Goal: Information Seeking & Learning: Learn about a topic

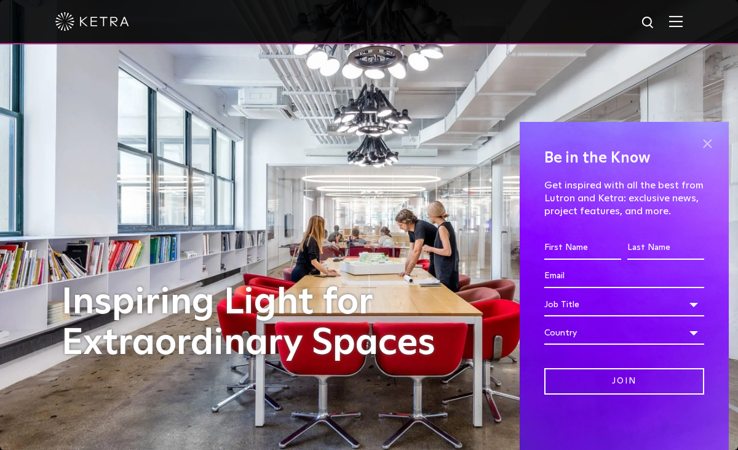
click at [704, 144] on span at bounding box center [707, 143] width 18 height 18
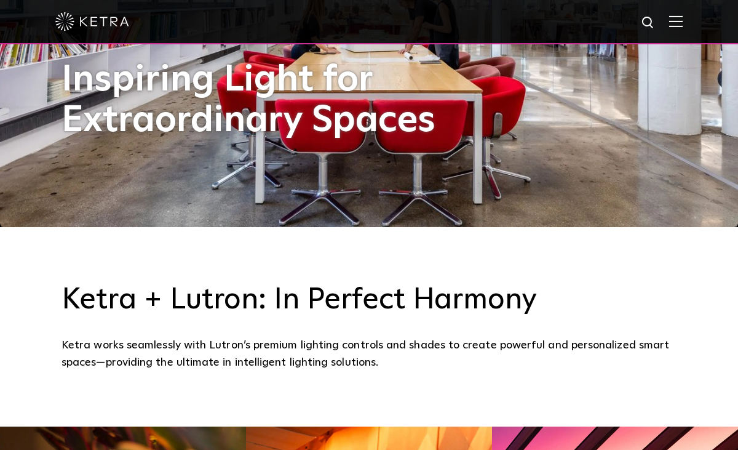
scroll to position [484, 0]
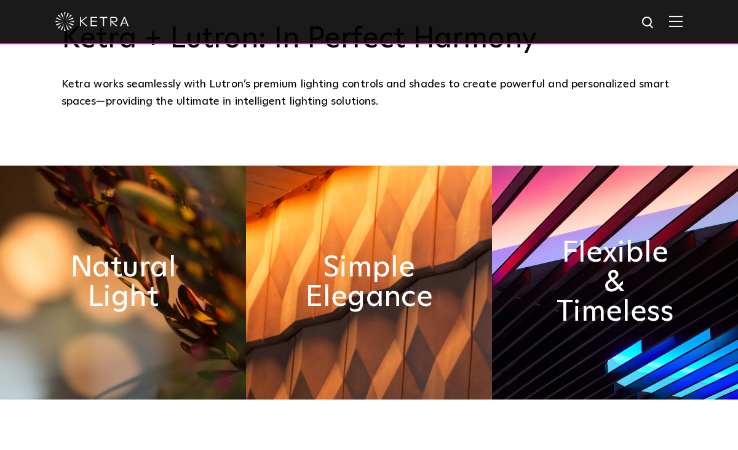
click at [186, 299] on img at bounding box center [123, 283] width 246 height 234
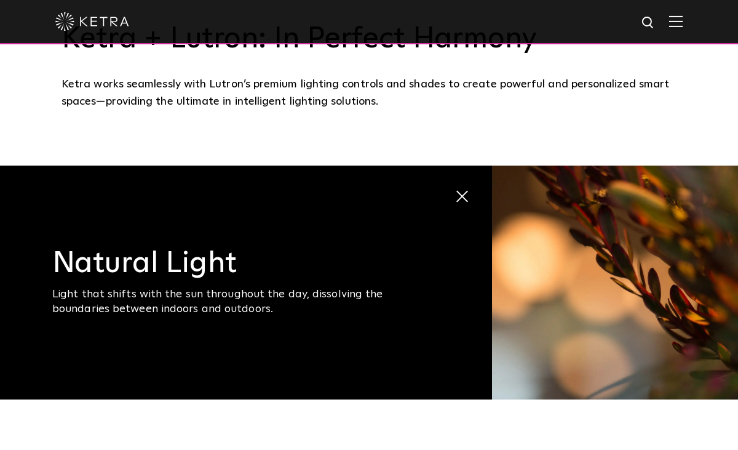
click at [462, 199] on span at bounding box center [461, 196] width 13 height 13
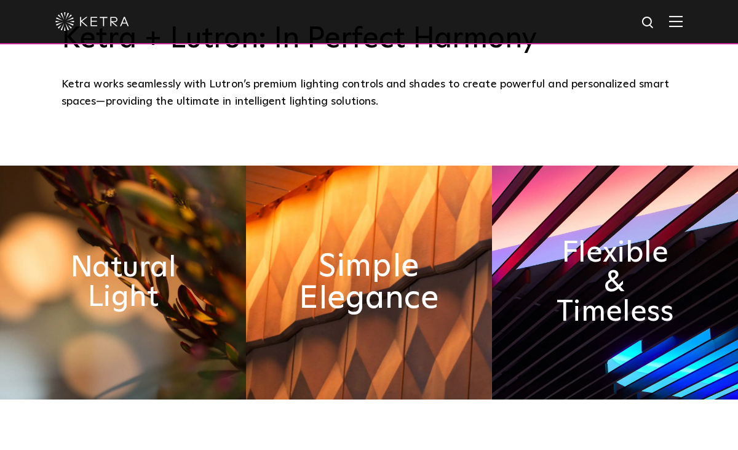
click at [341, 306] on h2 "Simple Elegance" at bounding box center [369, 282] width 140 height 65
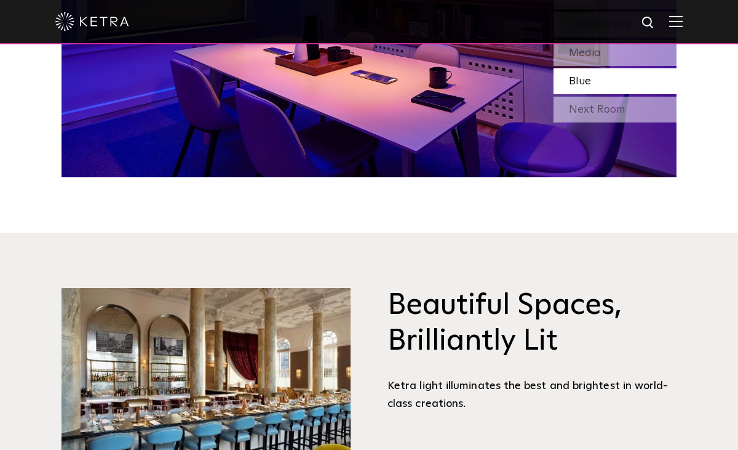
scroll to position [1281, 0]
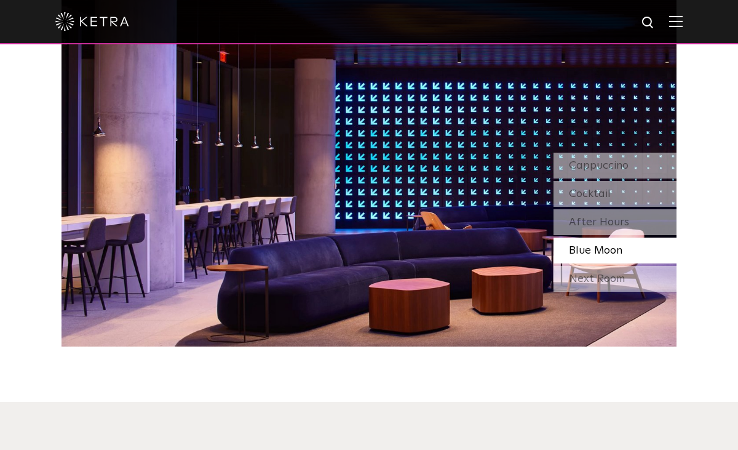
scroll to position [1140, 0]
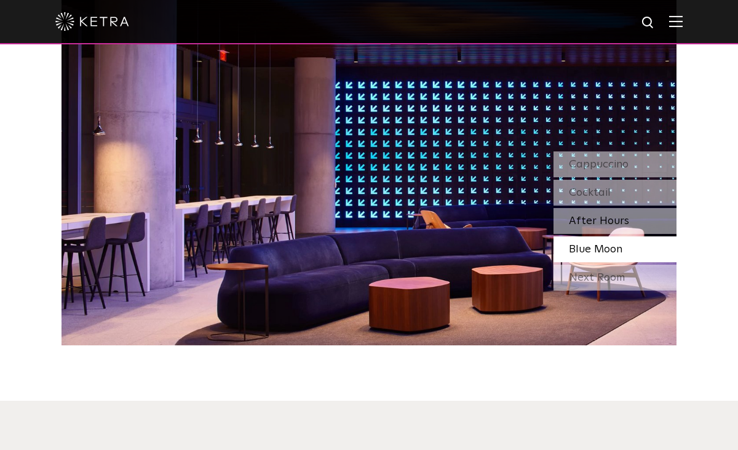
click at [615, 224] on span "After Hours" at bounding box center [599, 220] width 60 height 11
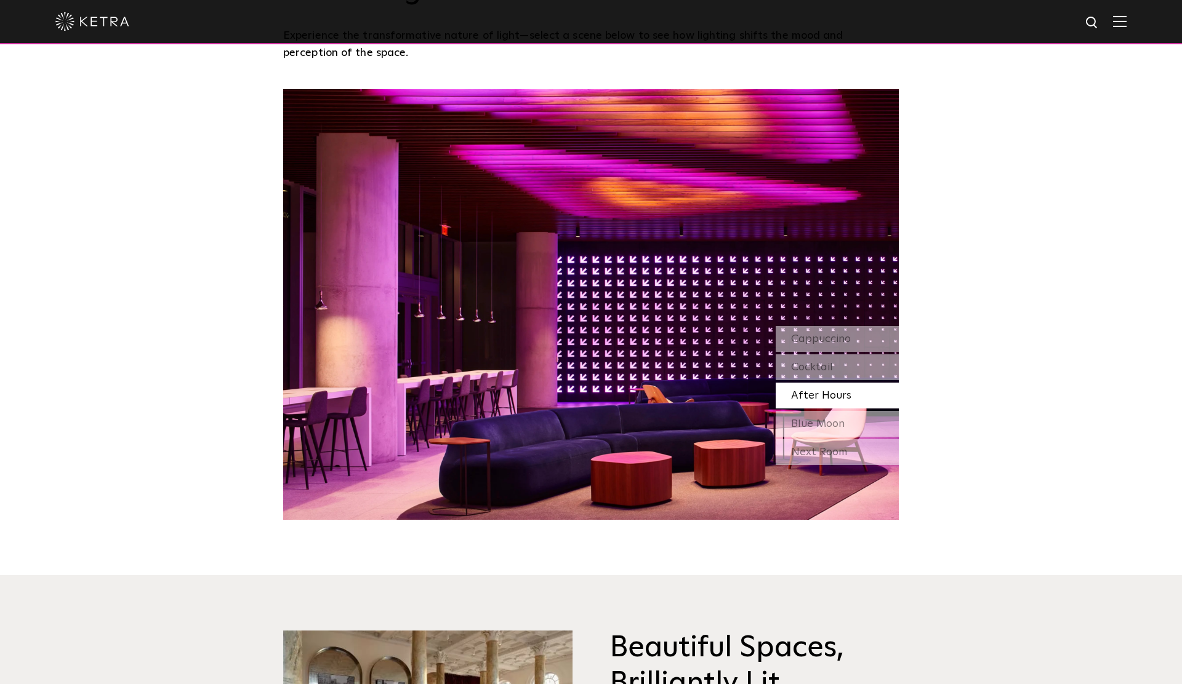
scroll to position [1199, 0]
click at [738, 366] on div "Cocktail" at bounding box center [836, 368] width 123 height 26
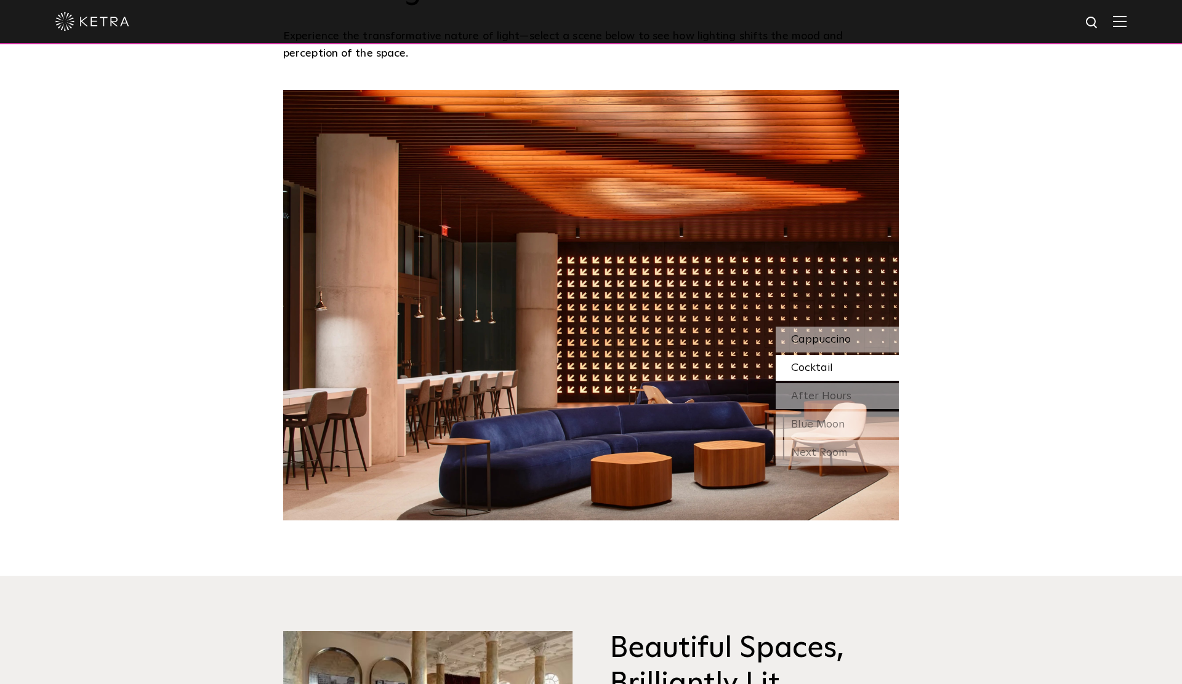
click at [738, 338] on span "Cappuccino" at bounding box center [821, 339] width 60 height 11
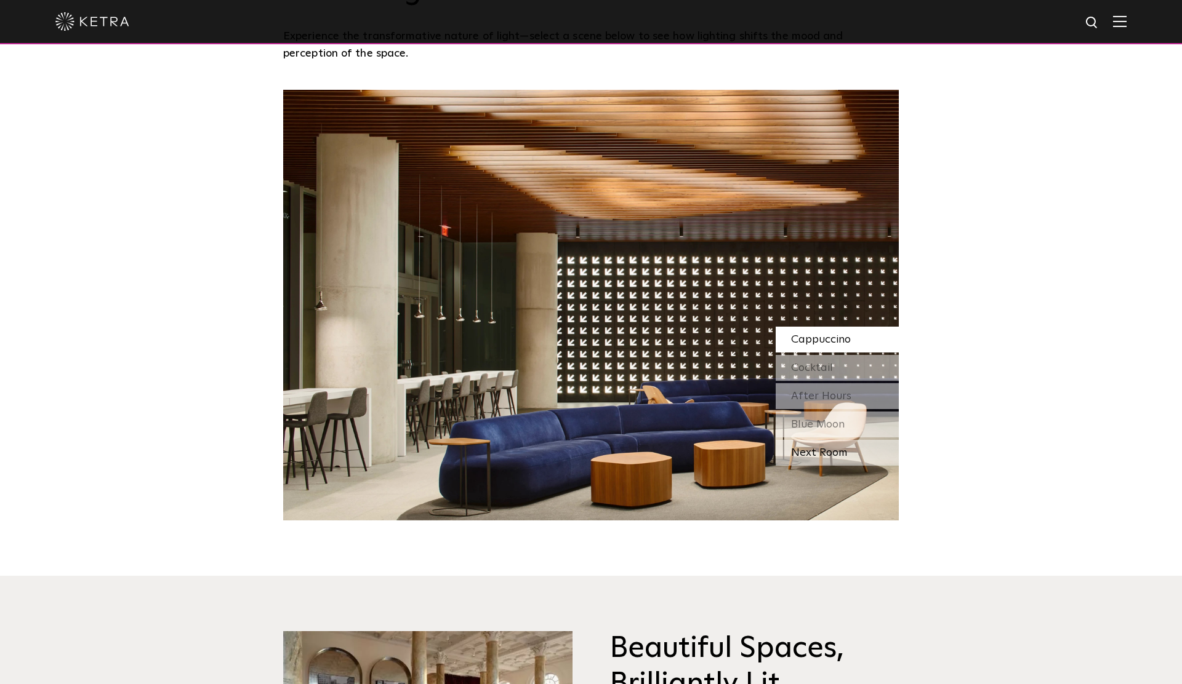
click at [738, 449] on div "Next Room" at bounding box center [836, 453] width 123 height 26
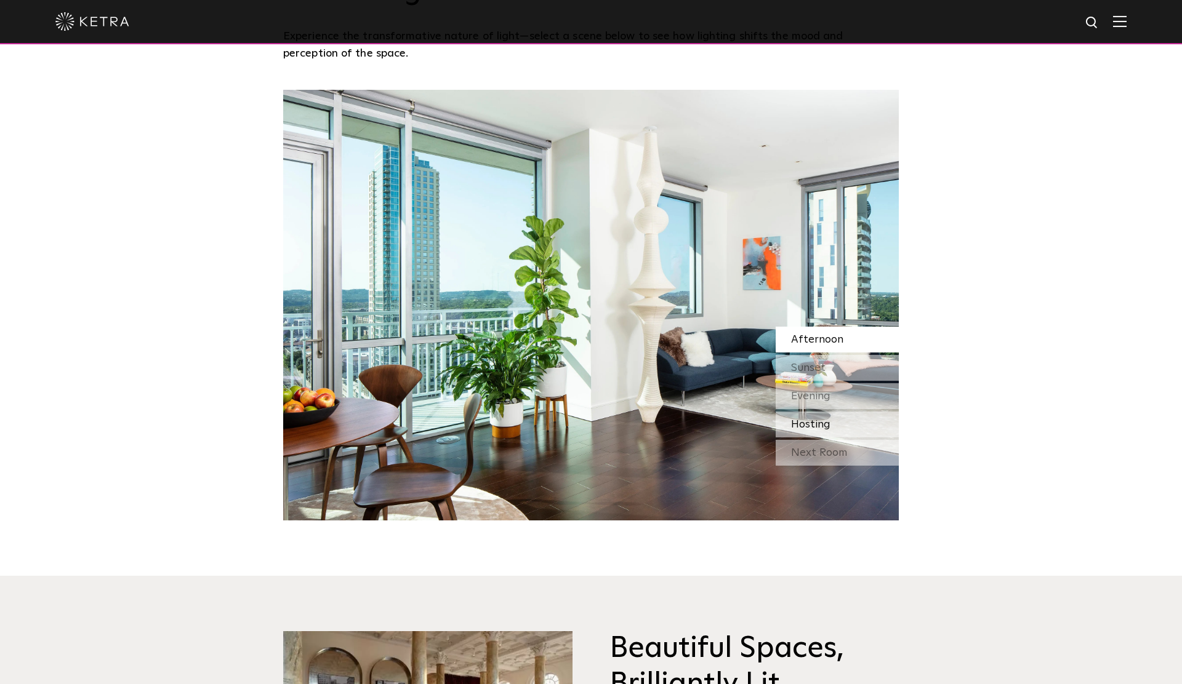
click at [738, 423] on span "Hosting" at bounding box center [810, 424] width 39 height 11
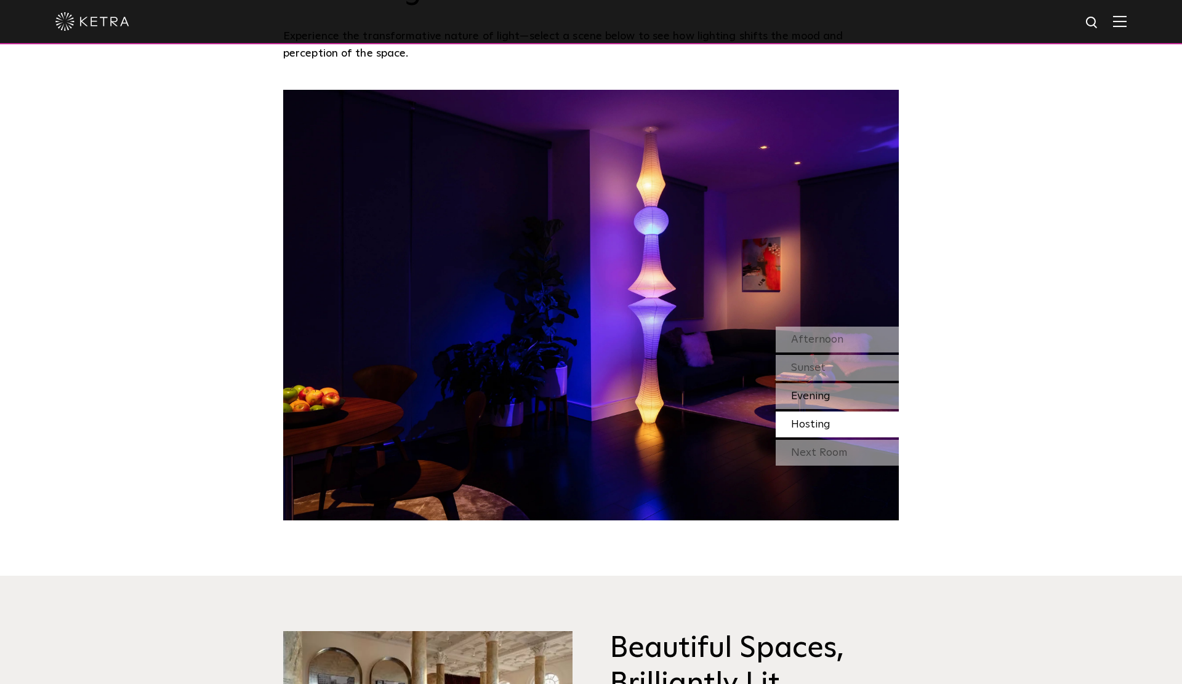
click at [738, 398] on span "Evening" at bounding box center [810, 396] width 39 height 11
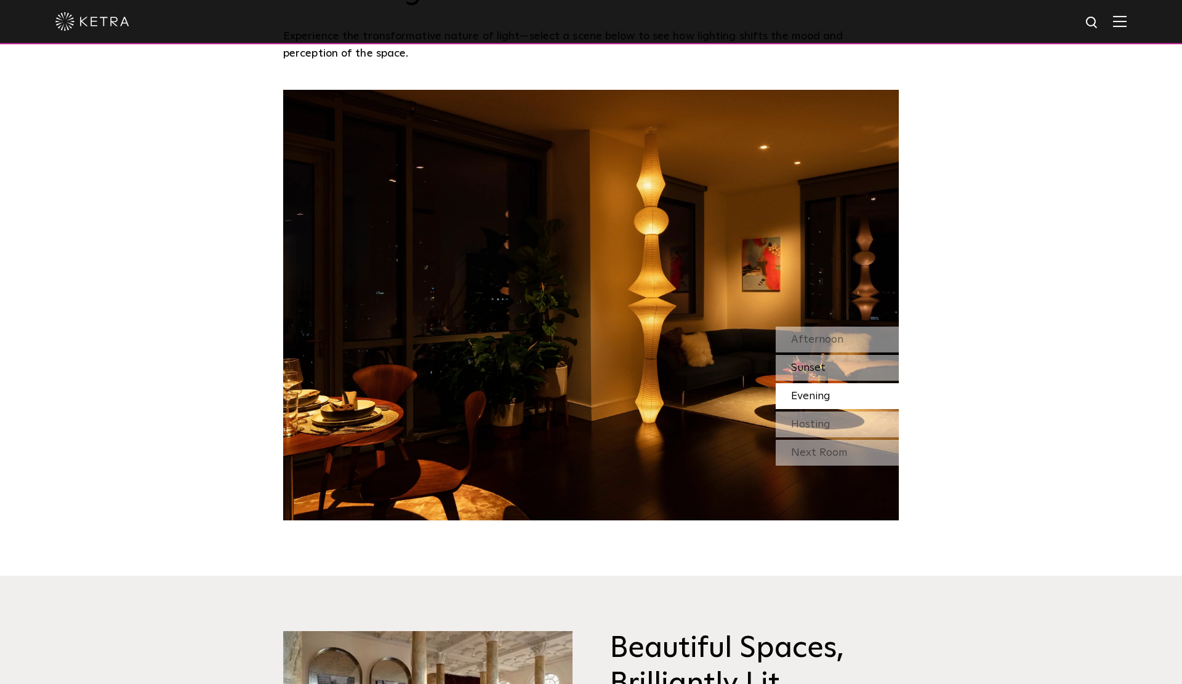
click at [738, 369] on div "Sunset" at bounding box center [836, 368] width 123 height 26
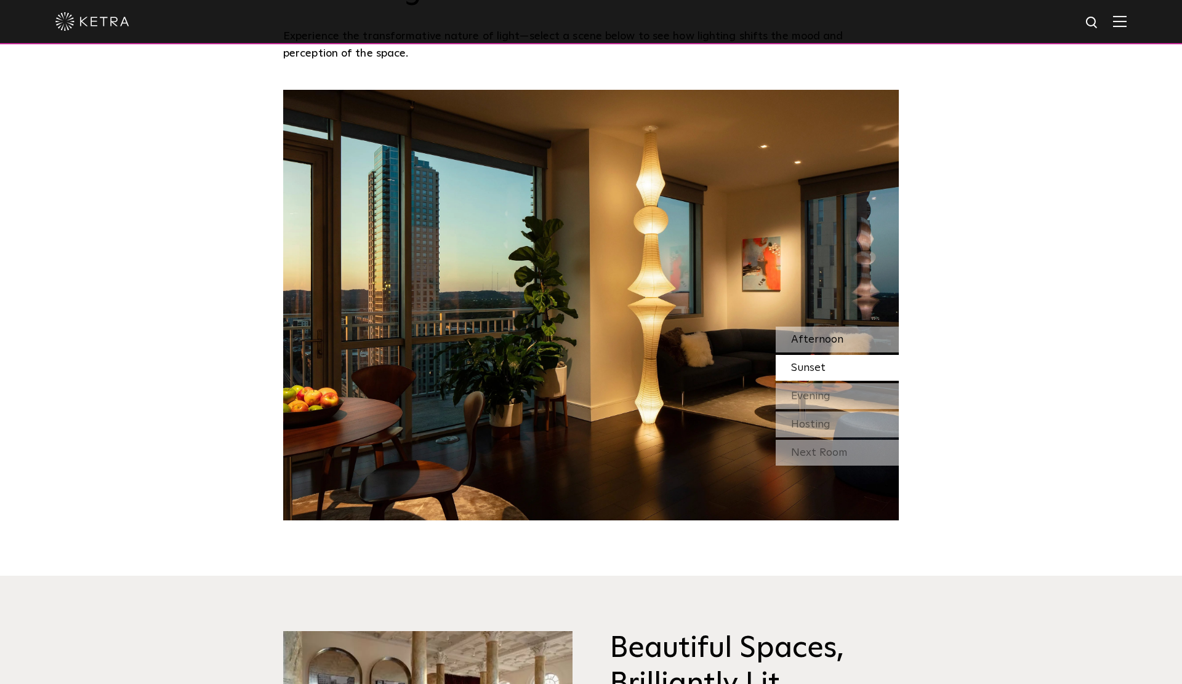
click at [738, 338] on span "Afternoon" at bounding box center [817, 339] width 52 height 11
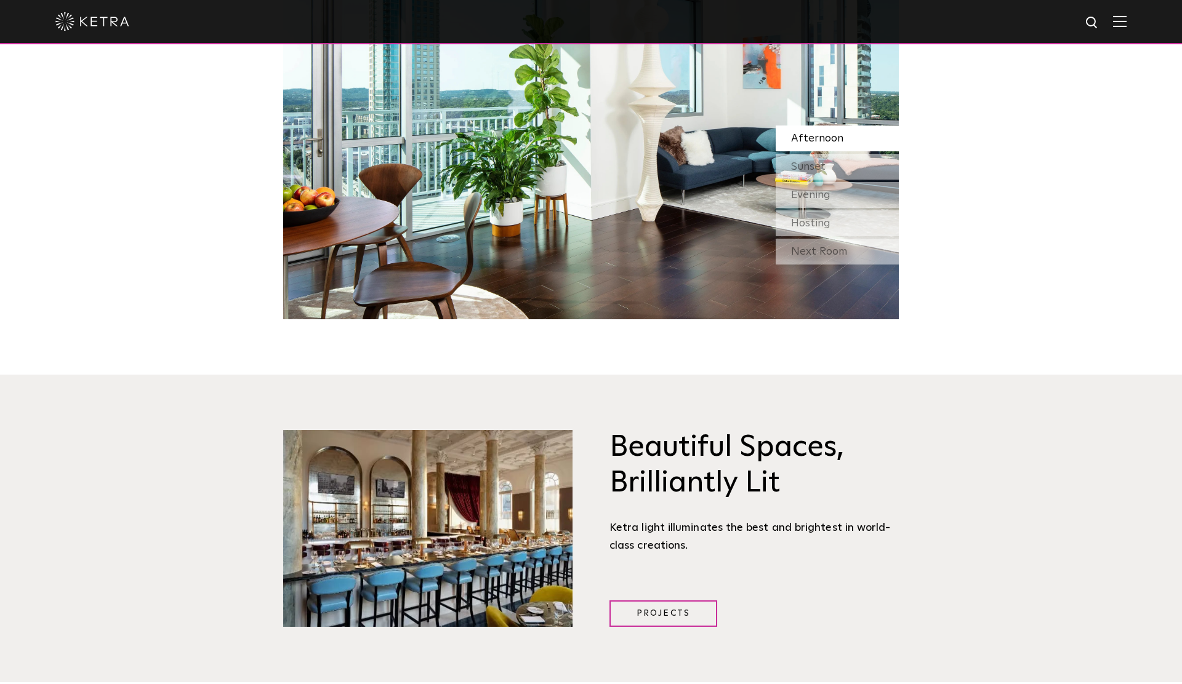
scroll to position [1406, 0]
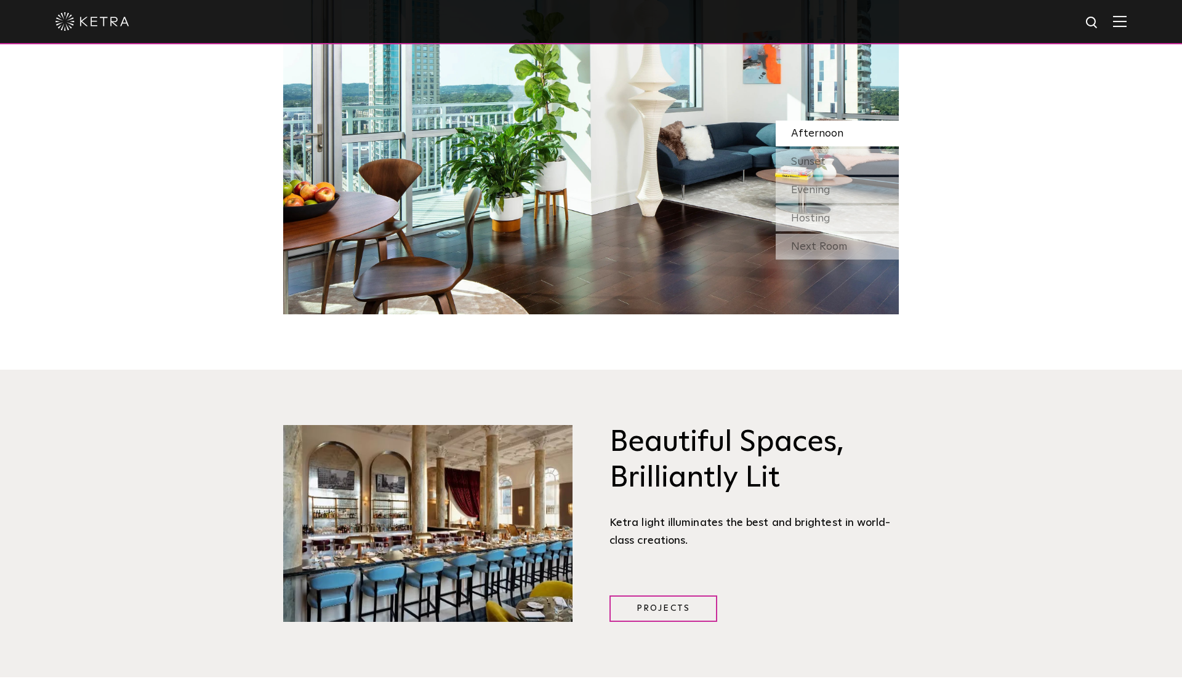
click at [738, 240] on div "Next Room" at bounding box center [836, 247] width 123 height 26
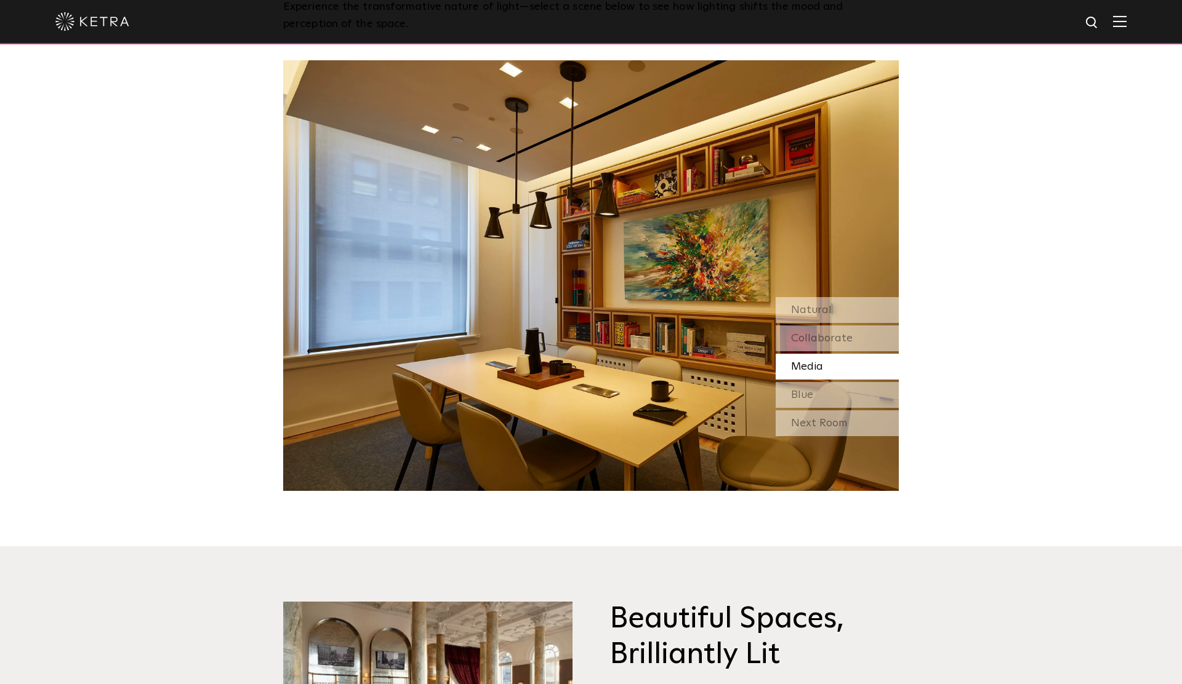
scroll to position [1228, 0]
click at [738, 311] on div "Natural" at bounding box center [836, 311] width 123 height 26
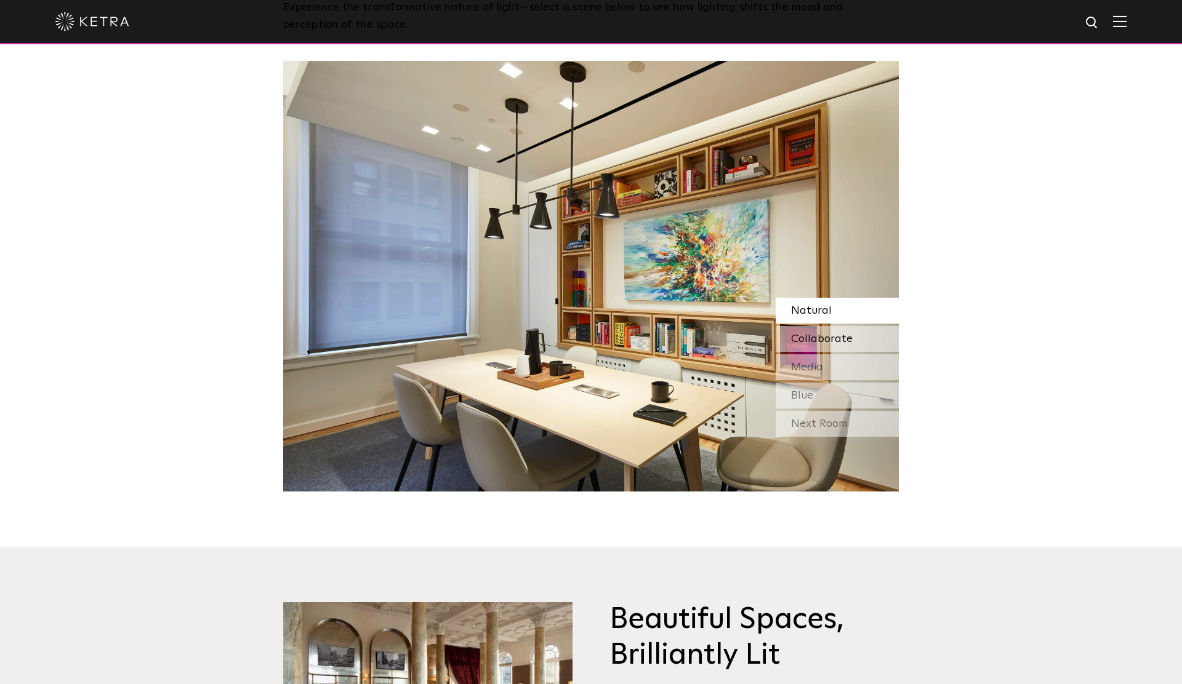
click at [738, 334] on span "Collaborate" at bounding box center [822, 339] width 62 height 11
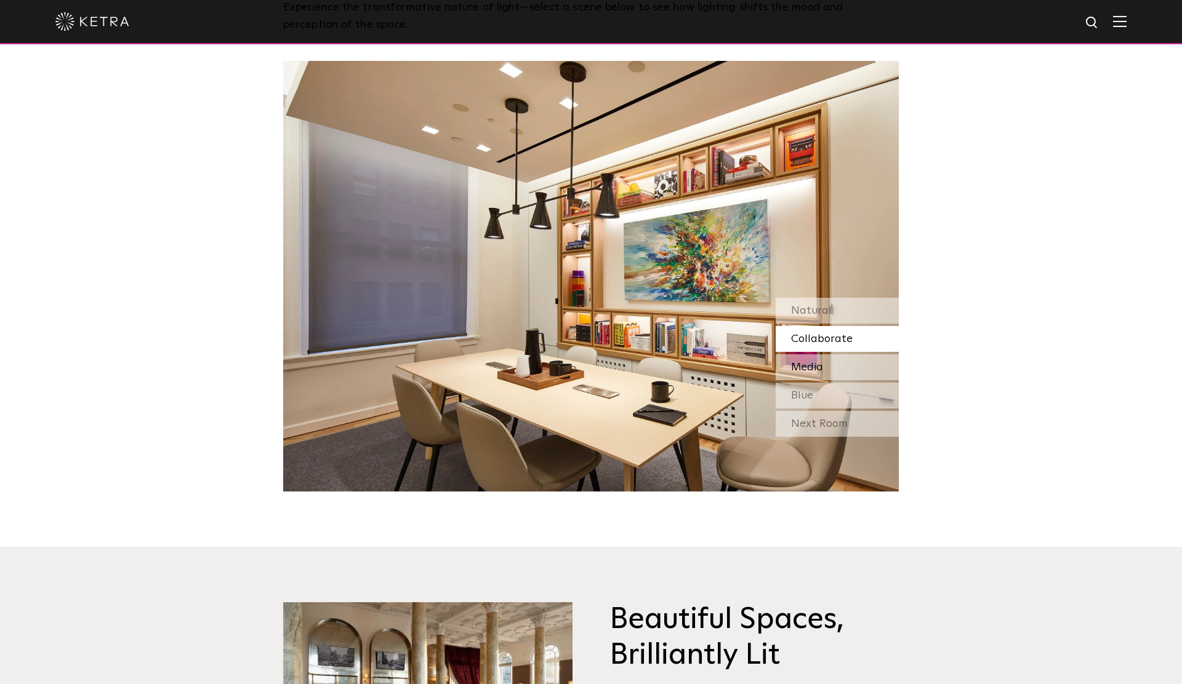
click at [738, 364] on div "Media" at bounding box center [836, 367] width 123 height 26
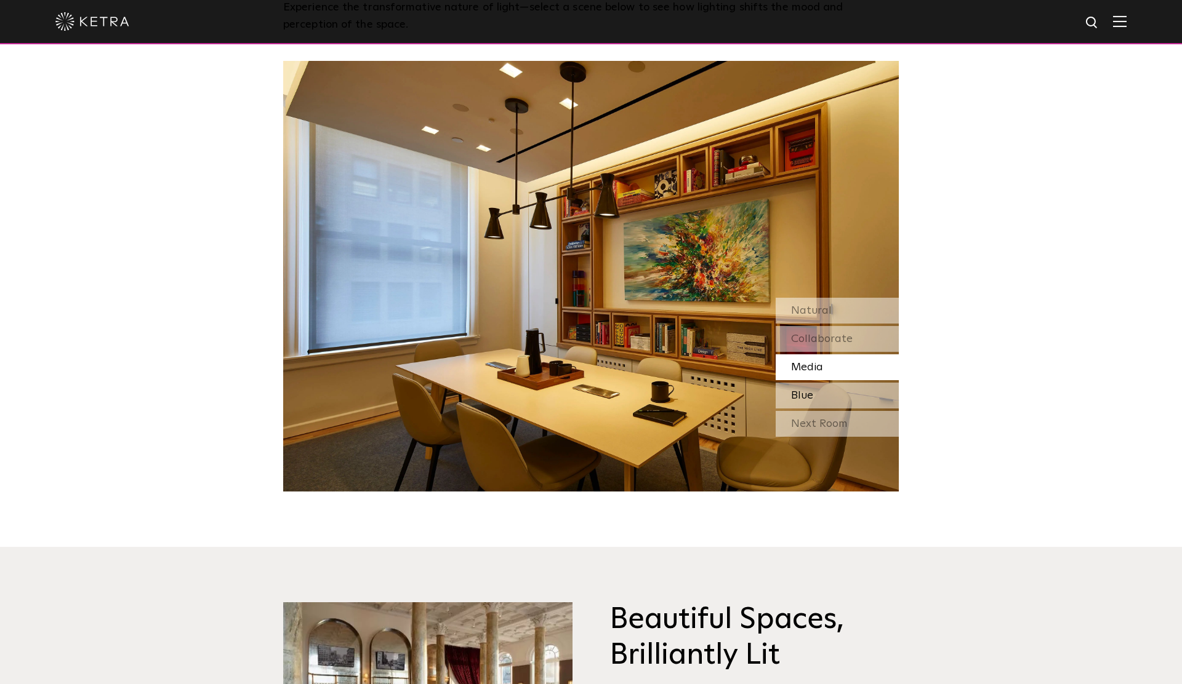
click at [738, 397] on div "Blue" at bounding box center [836, 396] width 123 height 26
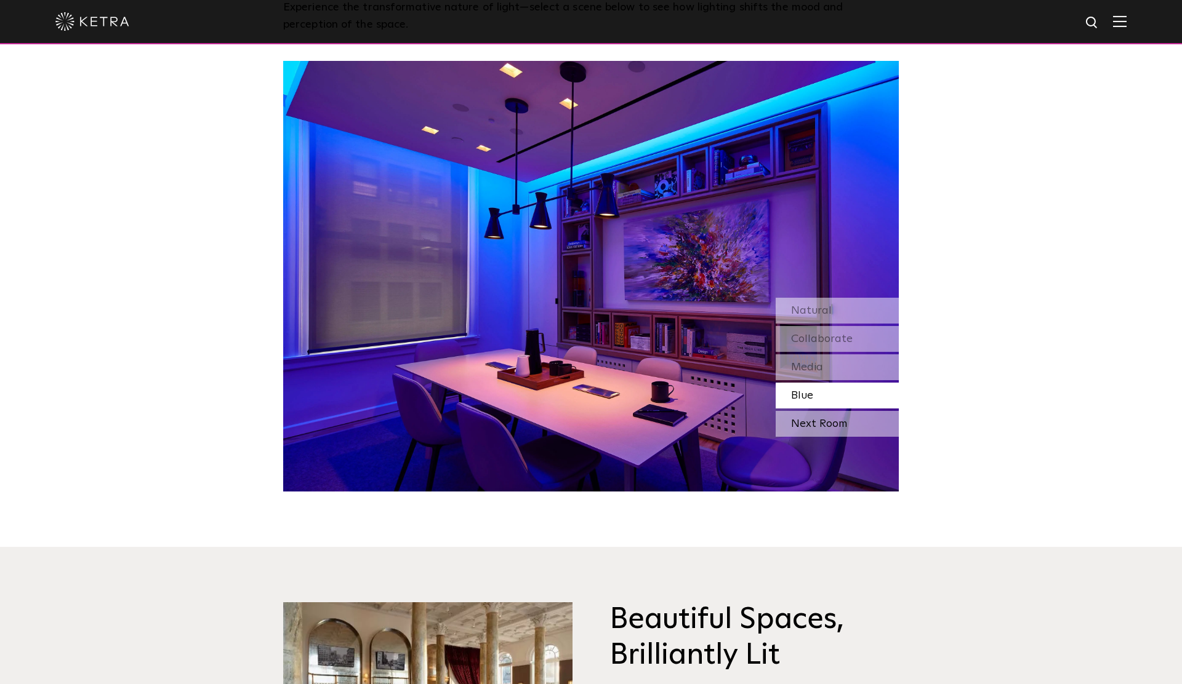
click at [738, 427] on div "Next Room" at bounding box center [836, 424] width 123 height 26
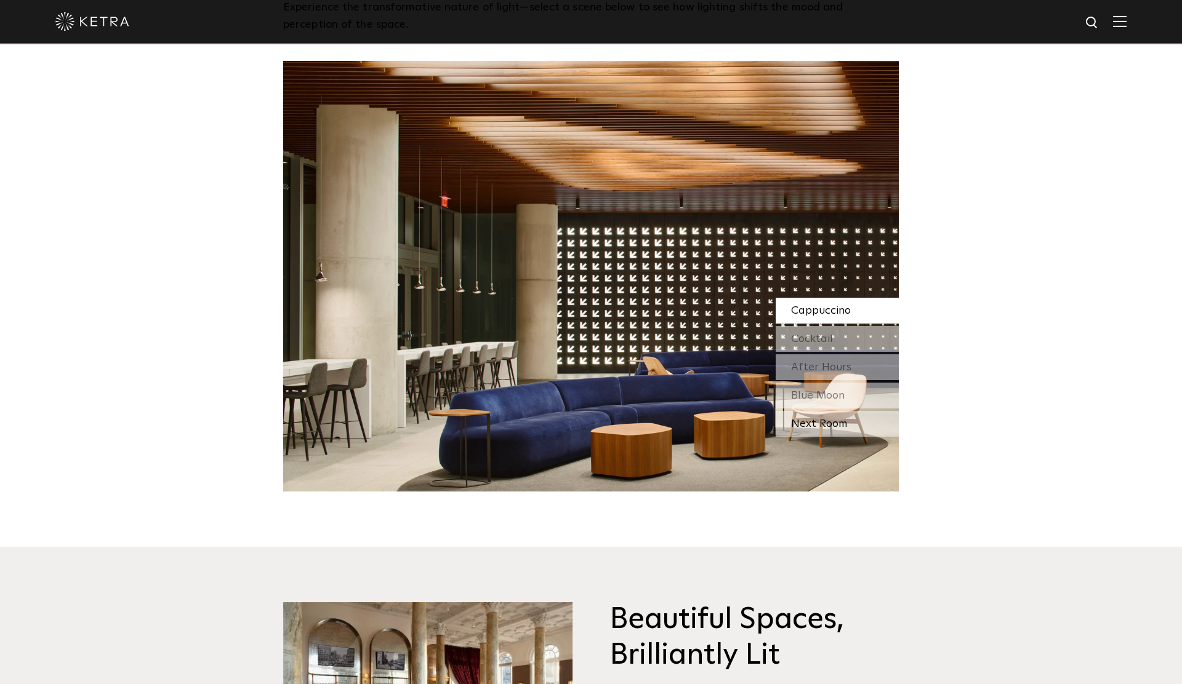
click at [738, 421] on div "Next Room" at bounding box center [836, 424] width 123 height 26
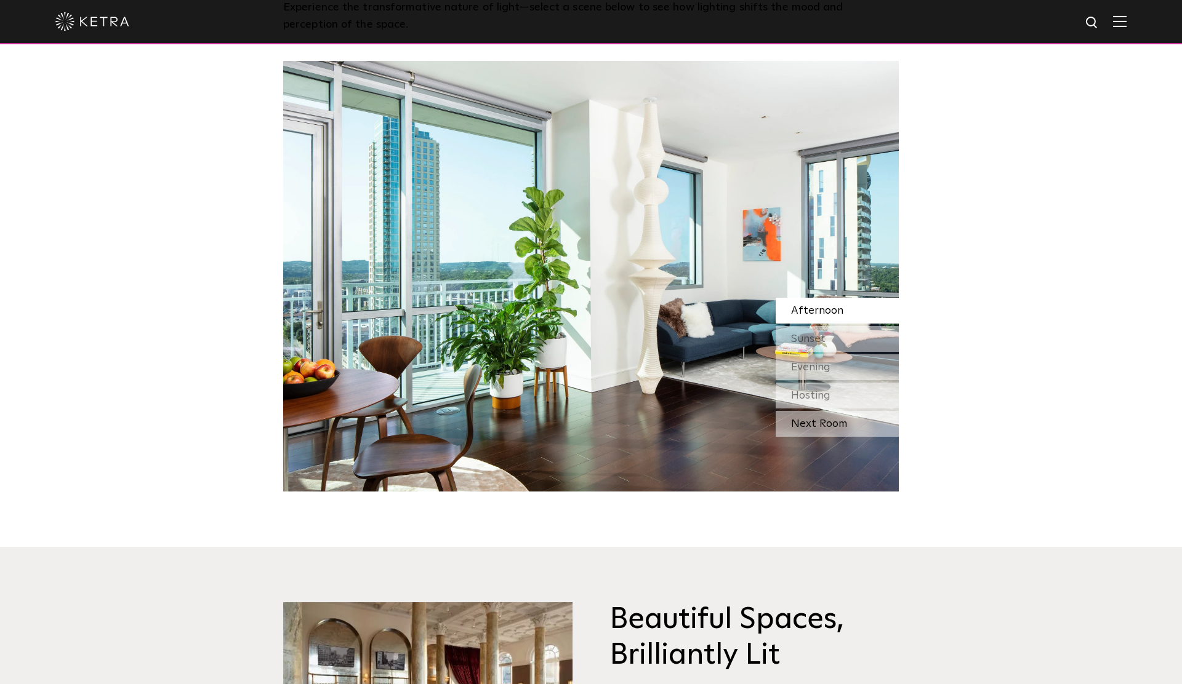
click at [738, 421] on div "Next Room" at bounding box center [836, 424] width 123 height 26
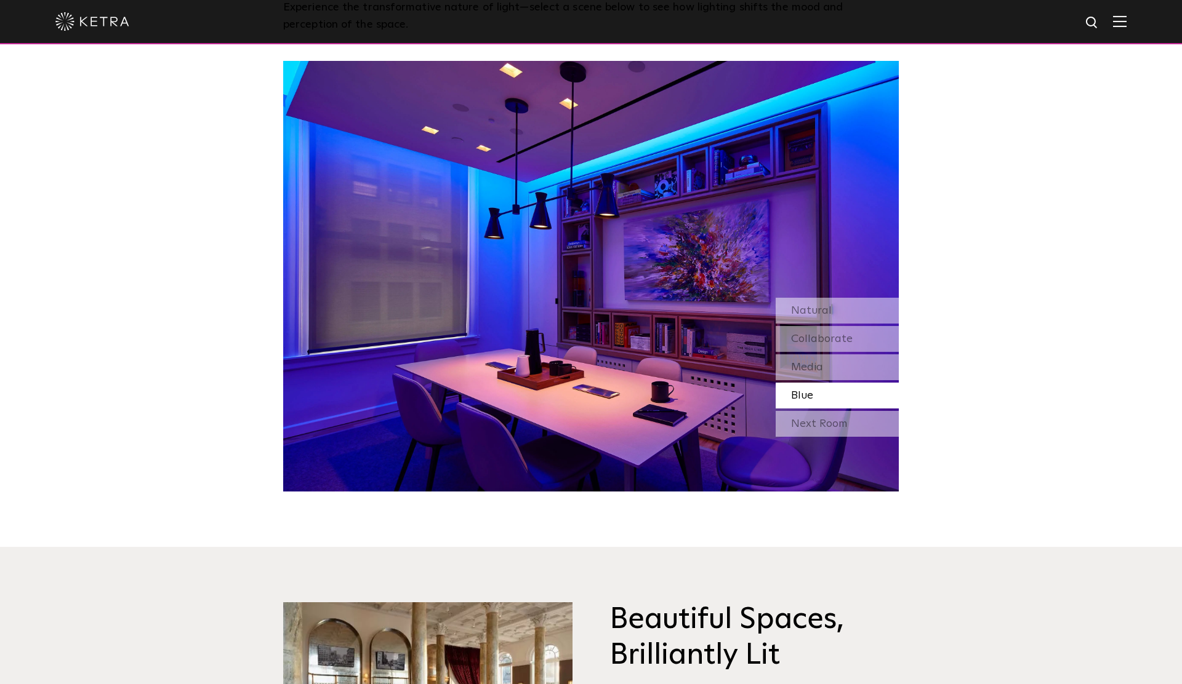
click at [738, 421] on div "Next Room" at bounding box center [836, 424] width 123 height 26
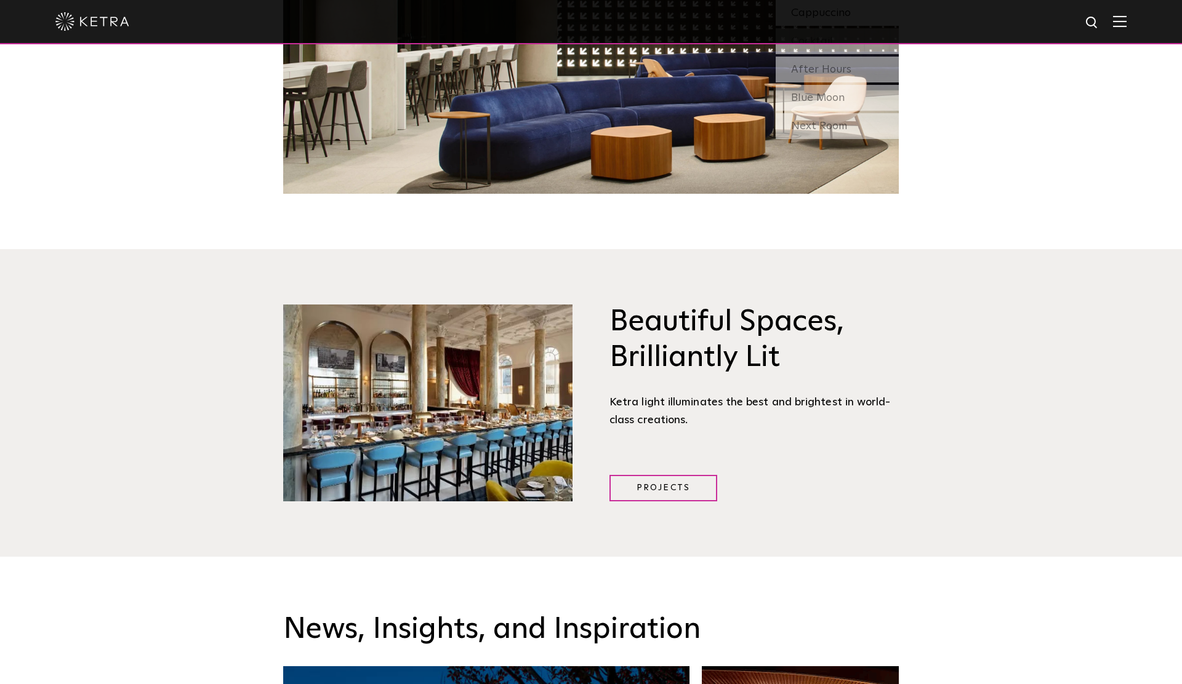
scroll to position [1551, 0]
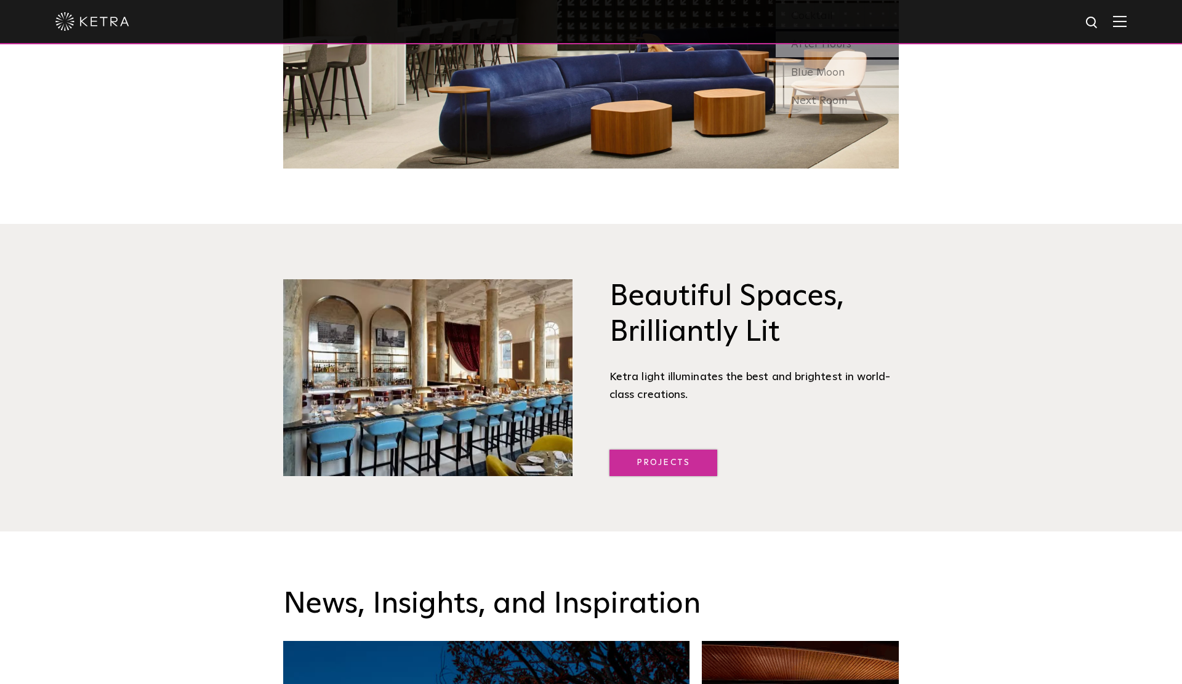
click at [681, 449] on link "Projects" at bounding box center [663, 463] width 108 height 26
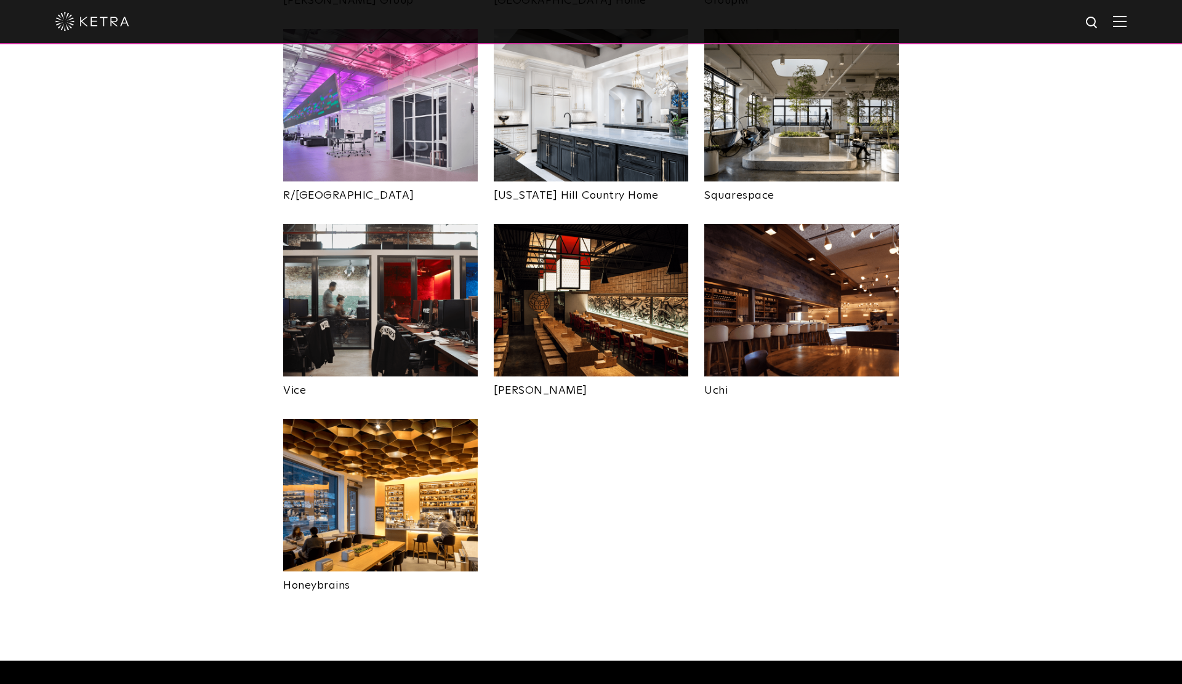
scroll to position [2337, 0]
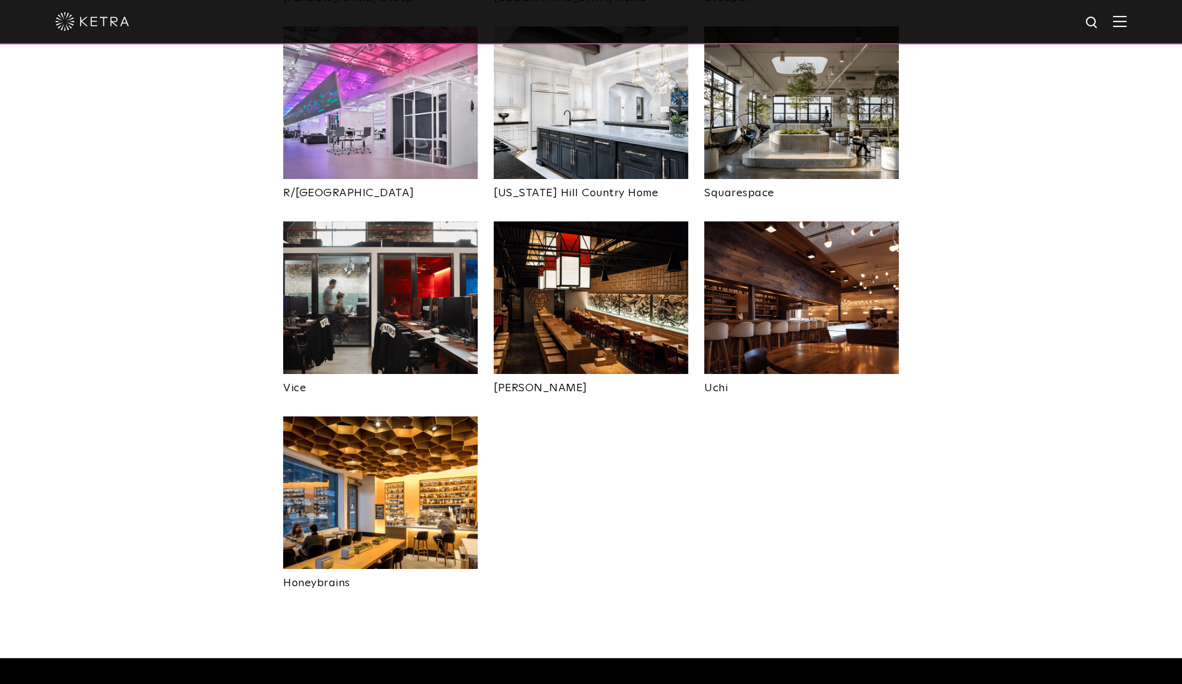
click at [383, 434] on img at bounding box center [380, 493] width 194 height 153
click at [393, 430] on img at bounding box center [380, 493] width 194 height 153
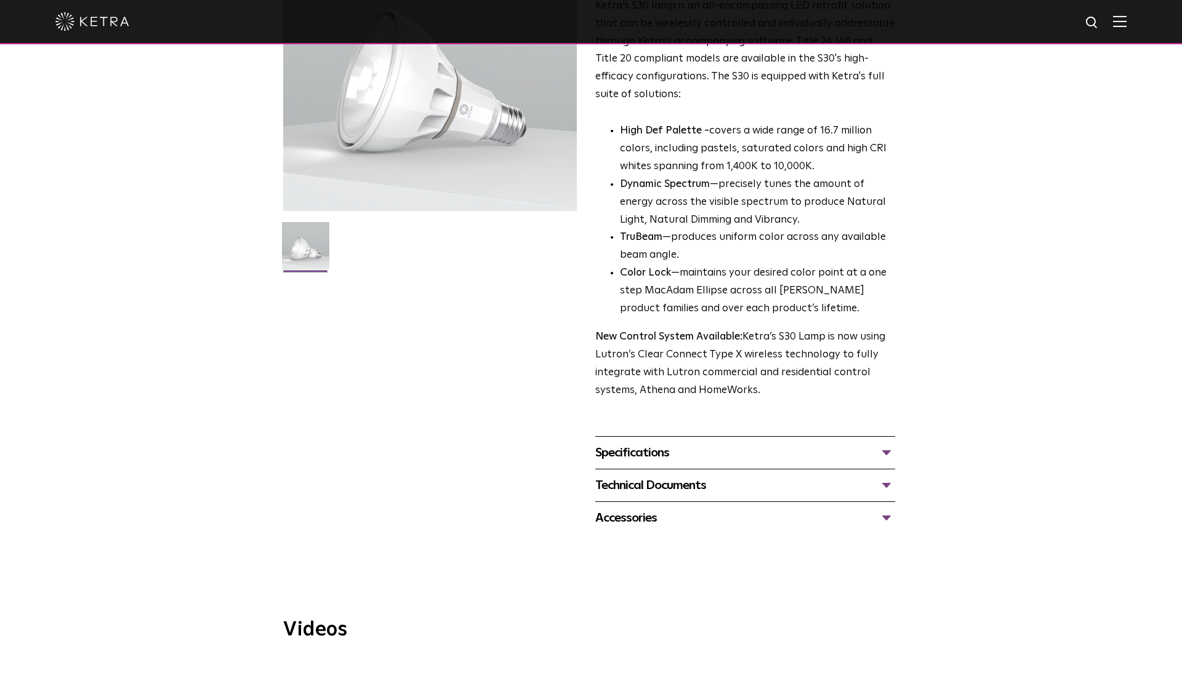
scroll to position [173, 0]
click at [638, 450] on div "Specifications" at bounding box center [745, 452] width 300 height 20
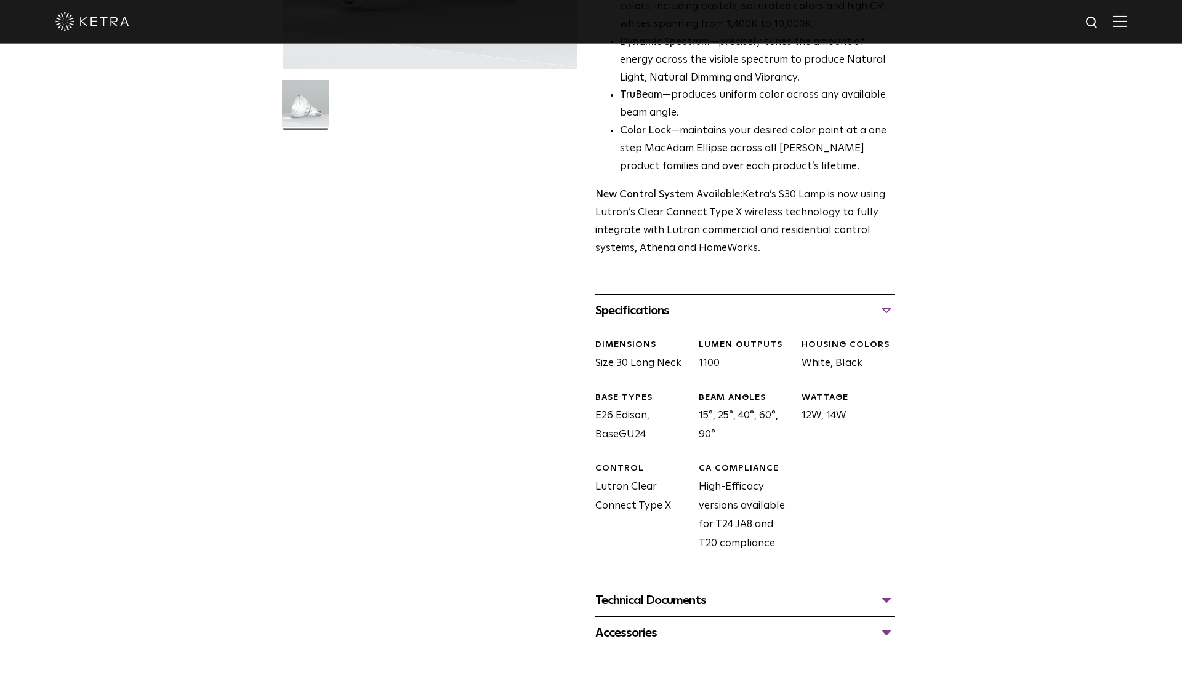
scroll to position [364, 0]
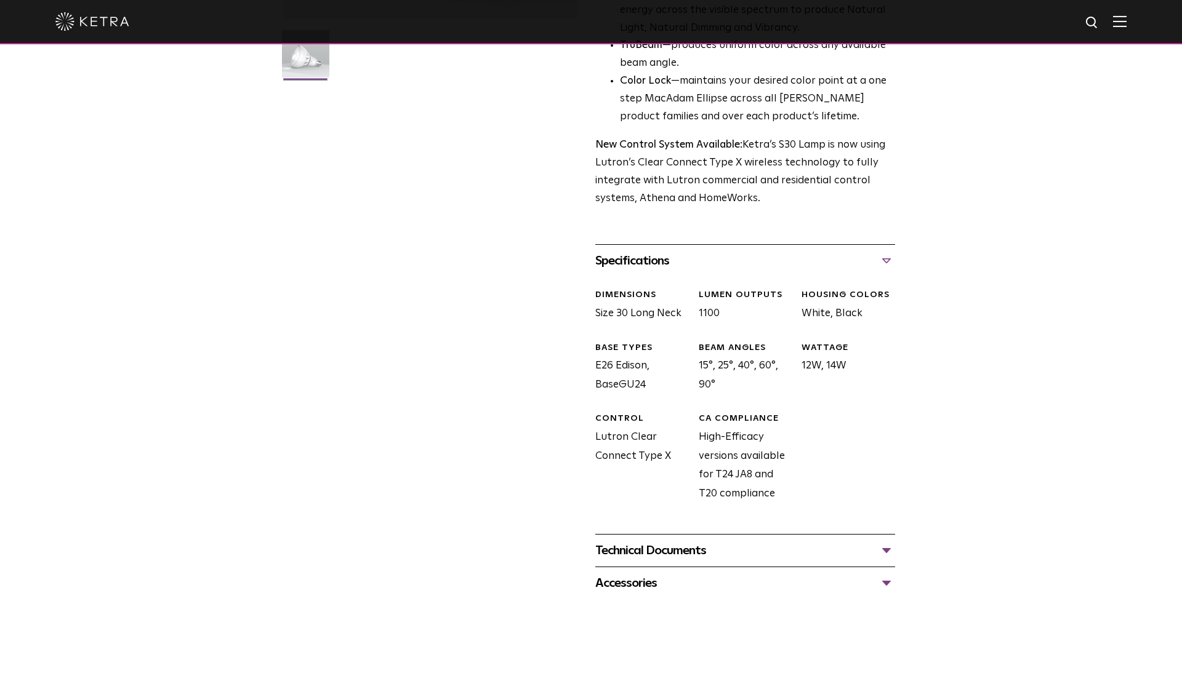
drag, startPoint x: 656, startPoint y: 310, endPoint x: 743, endPoint y: 322, distance: 88.3
click at [745, 322] on div "DIMENSIONS Size 30 Long Neck LUMEN OUTPUTS 1100 HOUSING COLORS White, Black BAS…" at bounding box center [740, 405] width 309 height 257
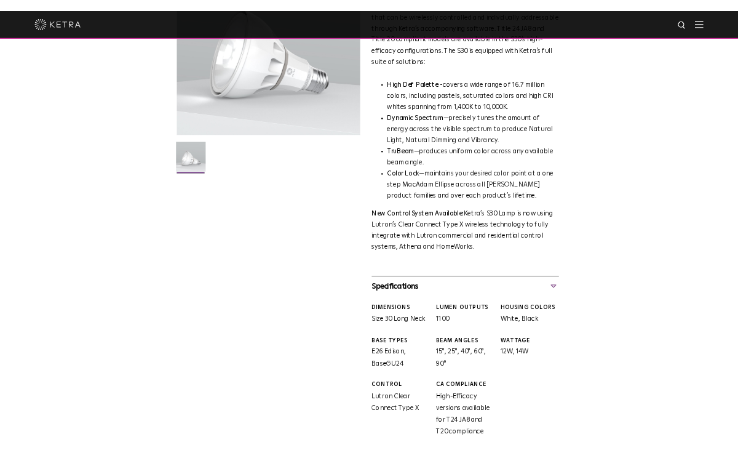
scroll to position [0, 0]
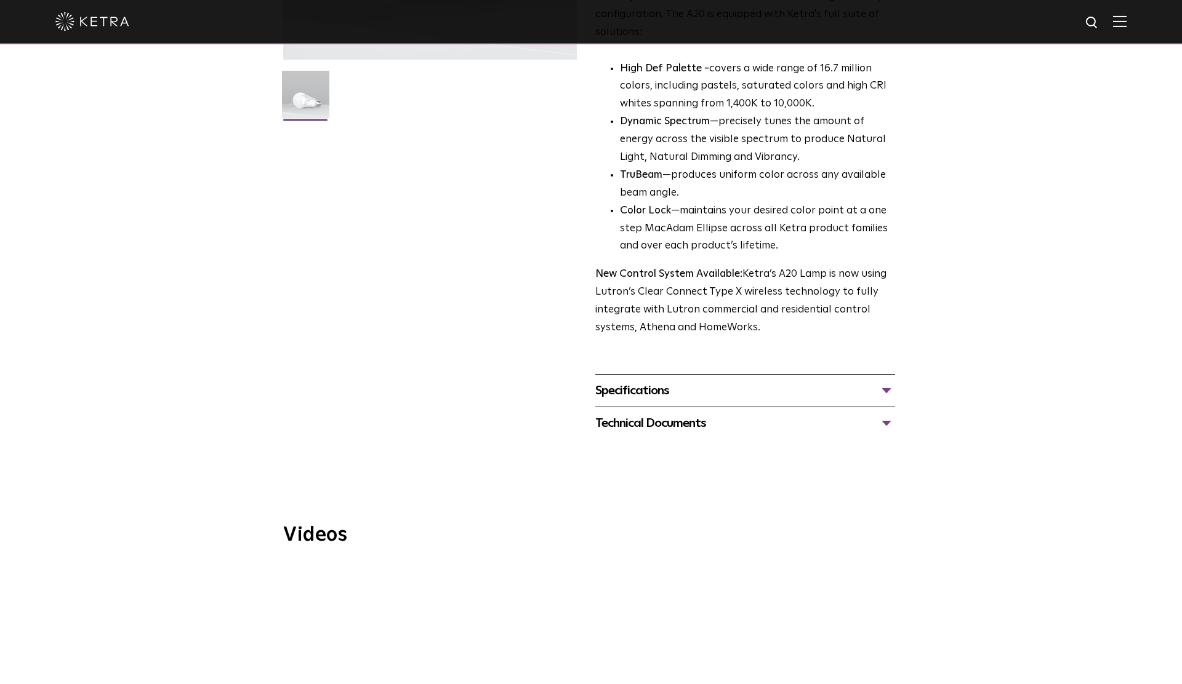
scroll to position [447, 0]
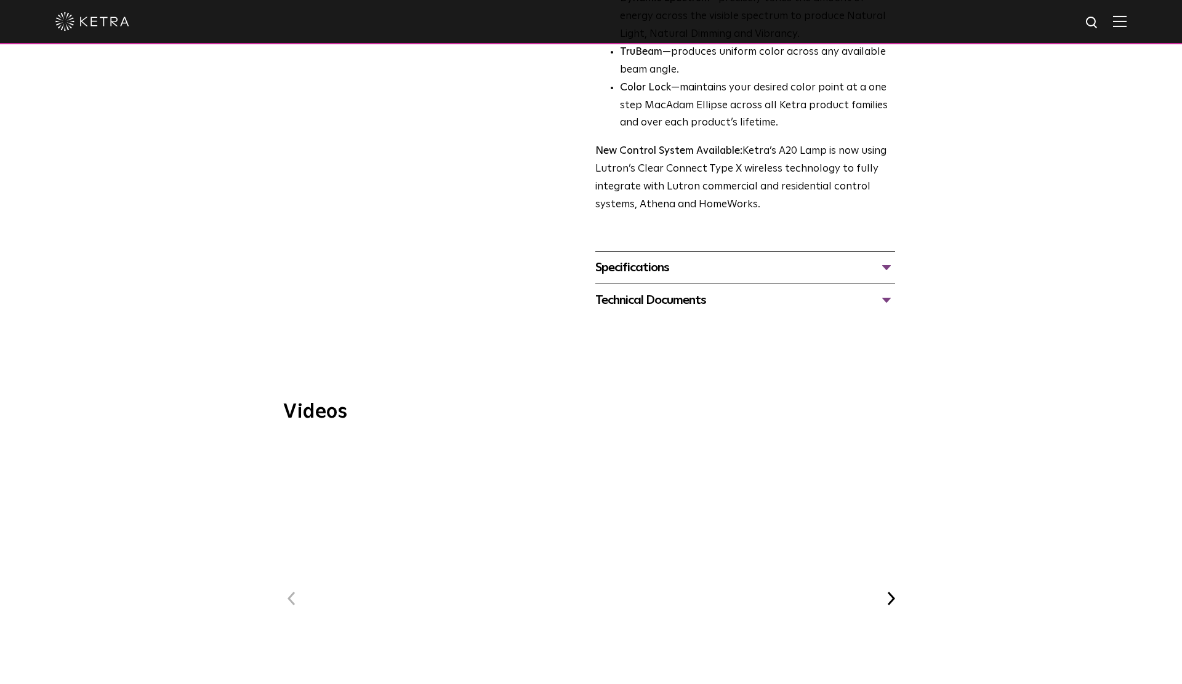
click at [647, 258] on div "Specifications" at bounding box center [745, 268] width 300 height 20
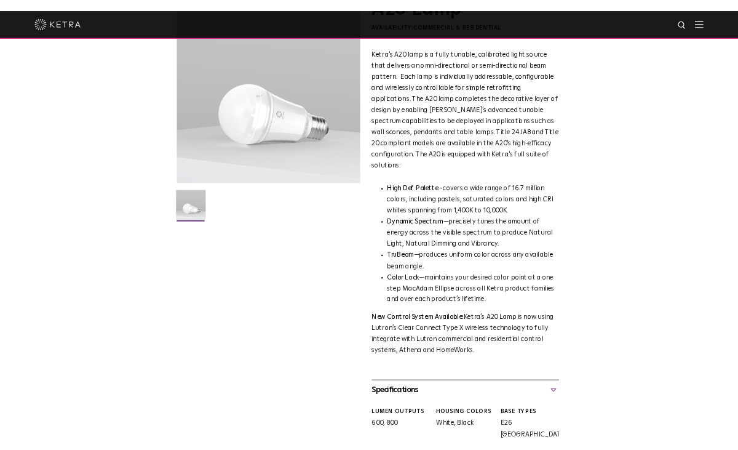
scroll to position [0, 0]
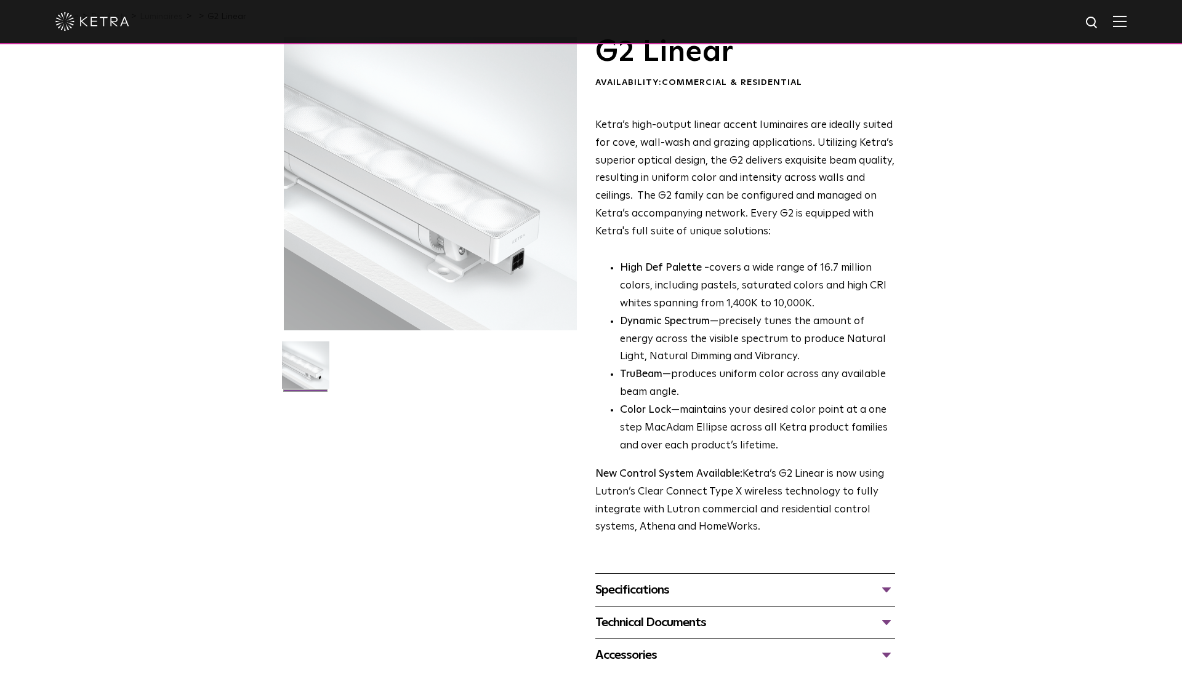
scroll to position [55, 0]
click at [666, 593] on div "Specifications" at bounding box center [745, 588] width 300 height 20
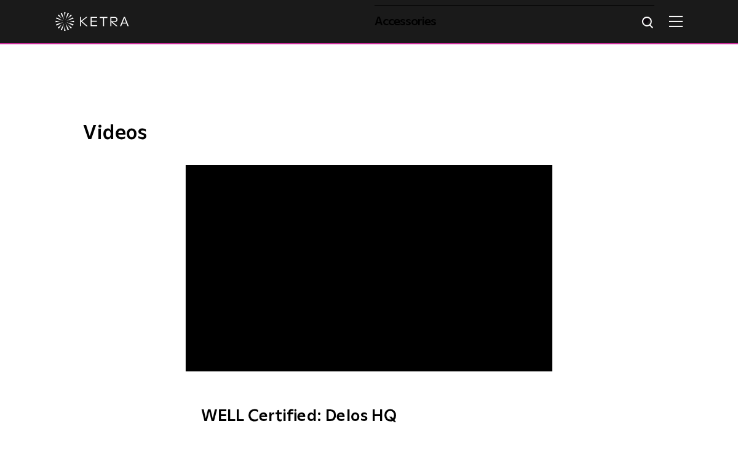
scroll to position [913, 0]
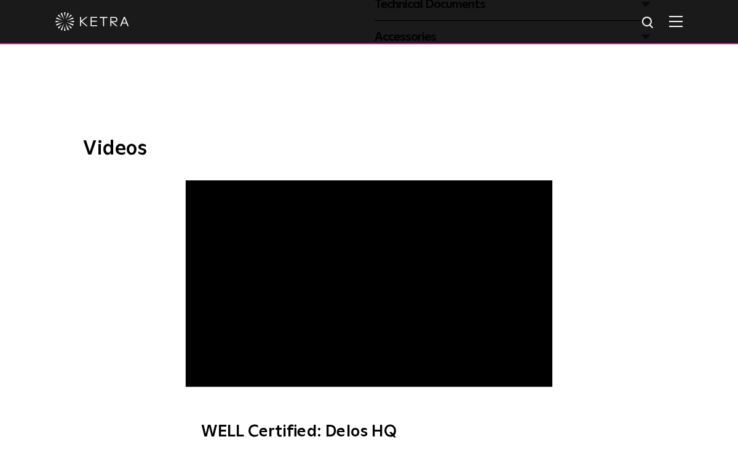
click at [209, 377] on span "WELL Certified: Delos HQ" at bounding box center [369, 316] width 367 height 273
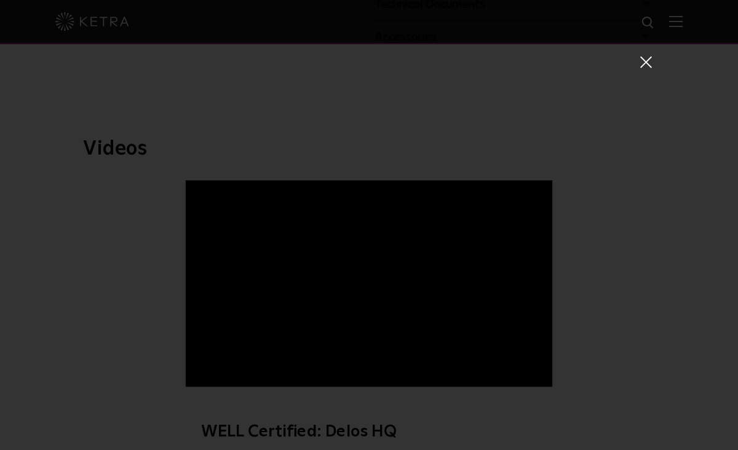
scroll to position [37, 0]
click at [468, 380] on div "WELL Certified: Delos HQ" at bounding box center [369, 207] width 566 height 450
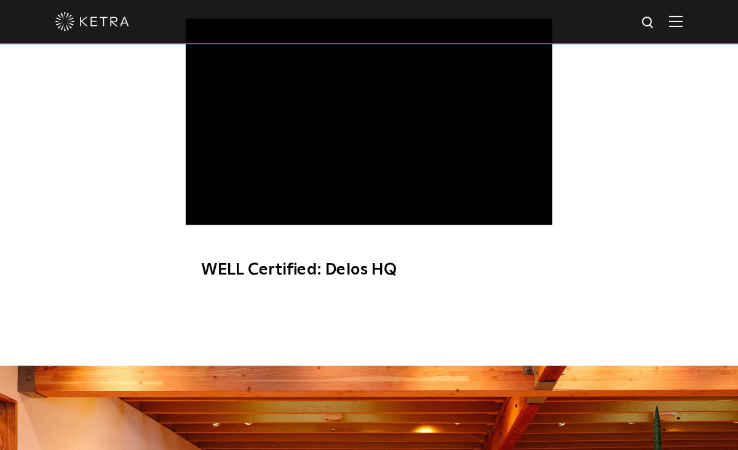
scroll to position [1433, 0]
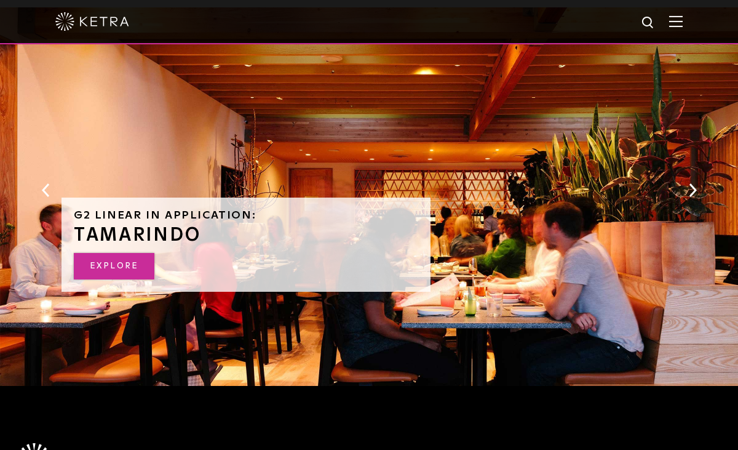
click at [121, 271] on link "EXPLORE" at bounding box center [114, 266] width 81 height 26
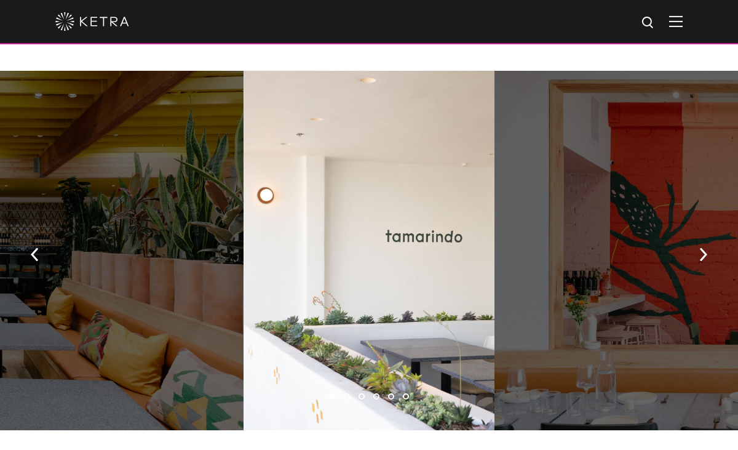
scroll to position [895, 0]
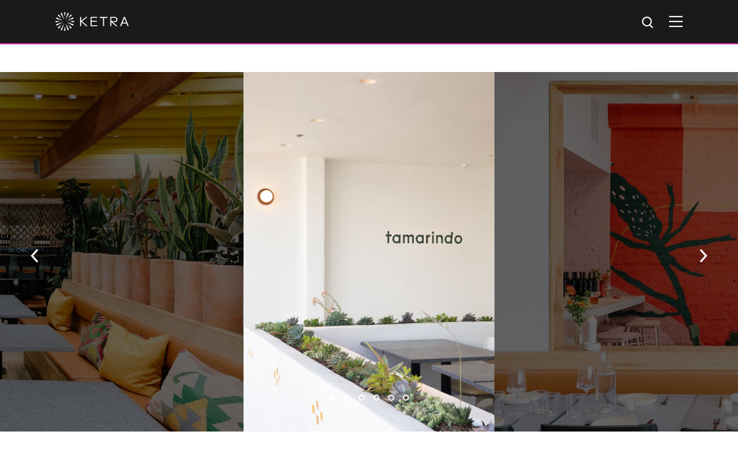
click at [260, 153] on div at bounding box center [369, 252] width 251 height 360
click at [702, 249] on img "button" at bounding box center [704, 256] width 8 height 14
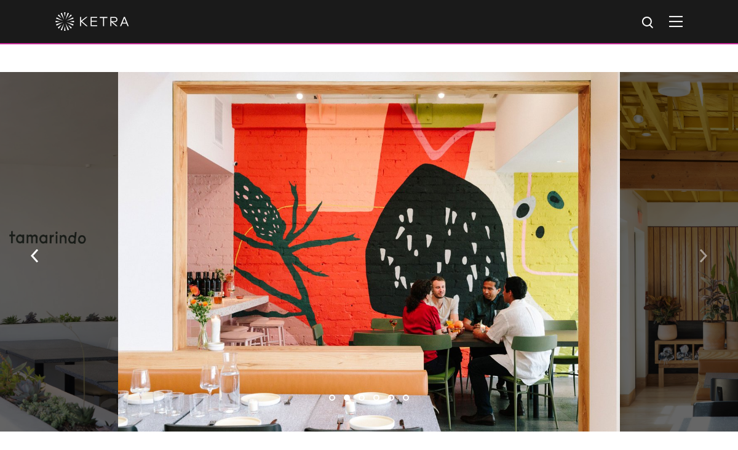
click at [702, 249] on img "button" at bounding box center [704, 256] width 8 height 14
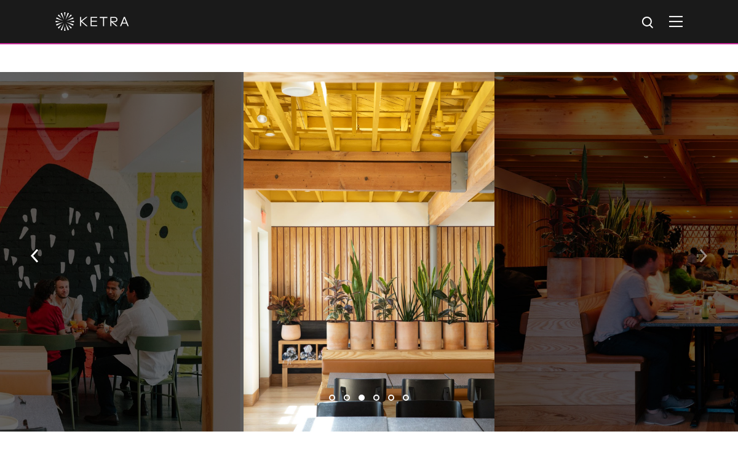
click at [702, 249] on img "button" at bounding box center [704, 256] width 8 height 14
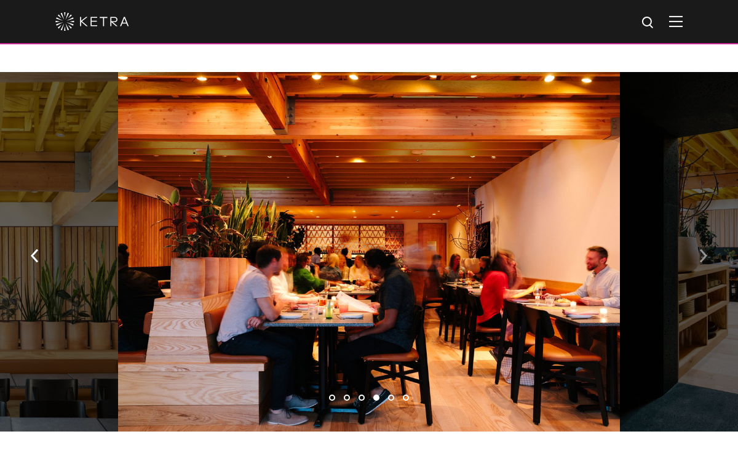
click at [702, 249] on img "button" at bounding box center [704, 256] width 8 height 14
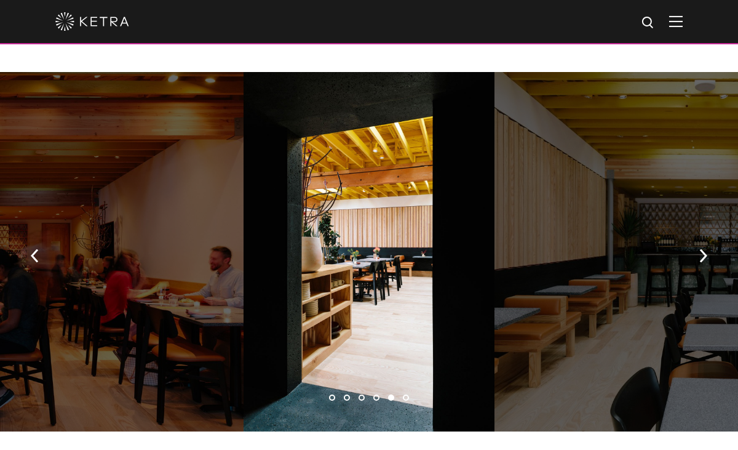
click at [677, 207] on div at bounding box center [746, 252] width 502 height 360
click at [700, 249] on img "button" at bounding box center [704, 256] width 8 height 14
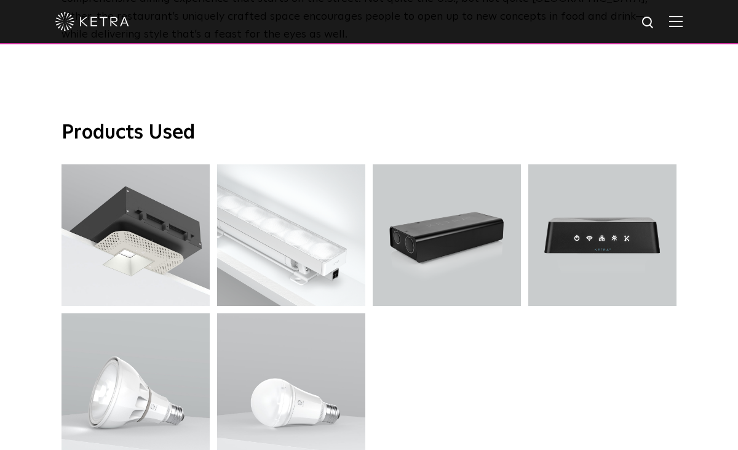
scroll to position [2858, 0]
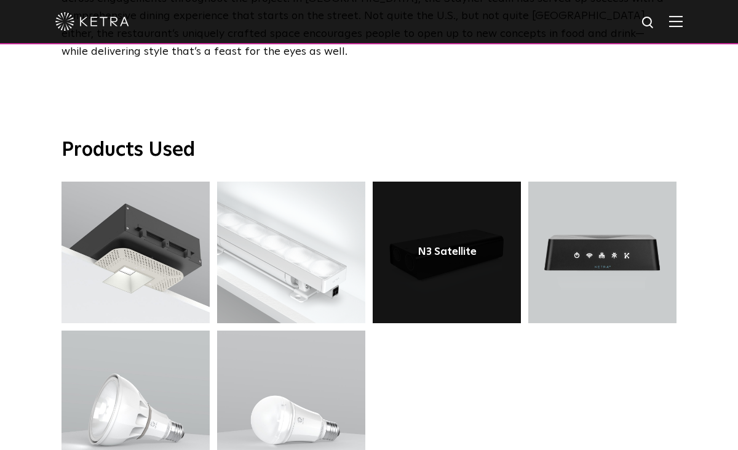
click at [452, 229] on link at bounding box center [447, 253] width 148 height 142
click at [454, 199] on link at bounding box center [447, 253] width 148 height 142
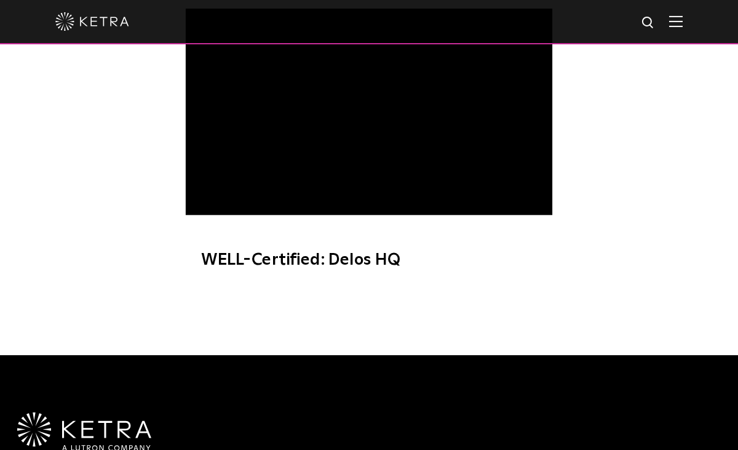
scroll to position [531, 0]
